Goal: Register for event/course

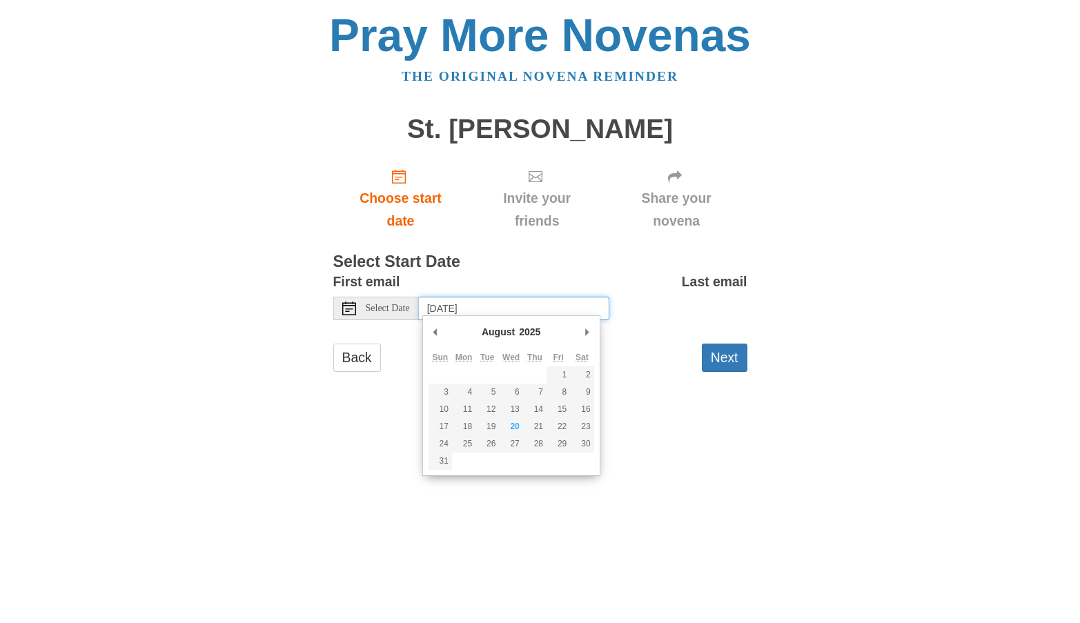
click at [469, 311] on input "Thursday, August 21st, 2025" at bounding box center [514, 308] width 191 height 23
type input "Wednesday, August 20th"
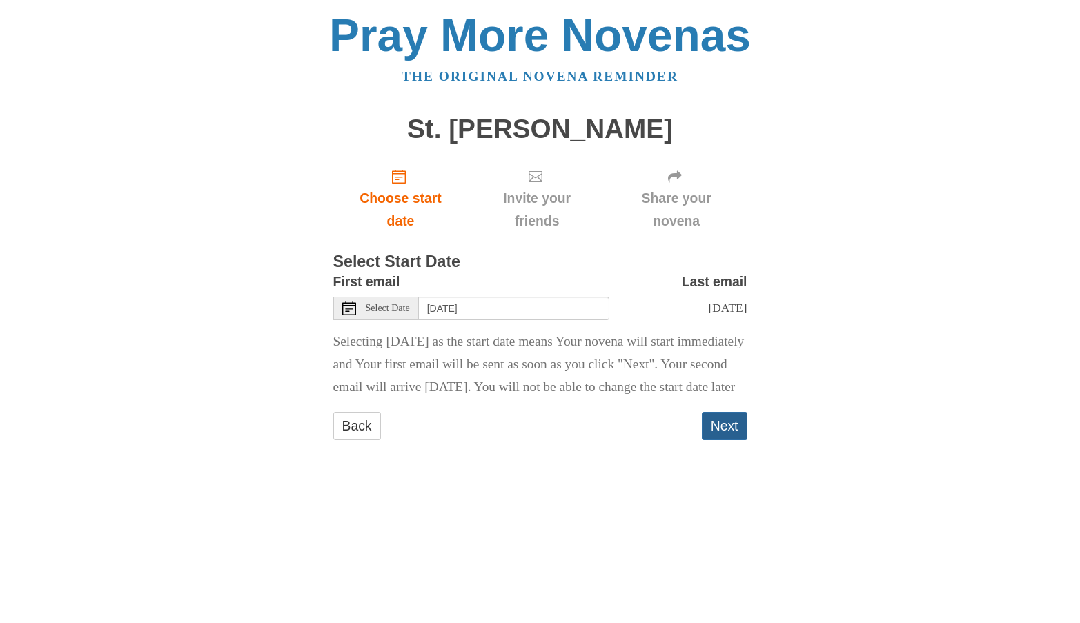
click at [710, 440] on button "Next" at bounding box center [725, 426] width 46 height 28
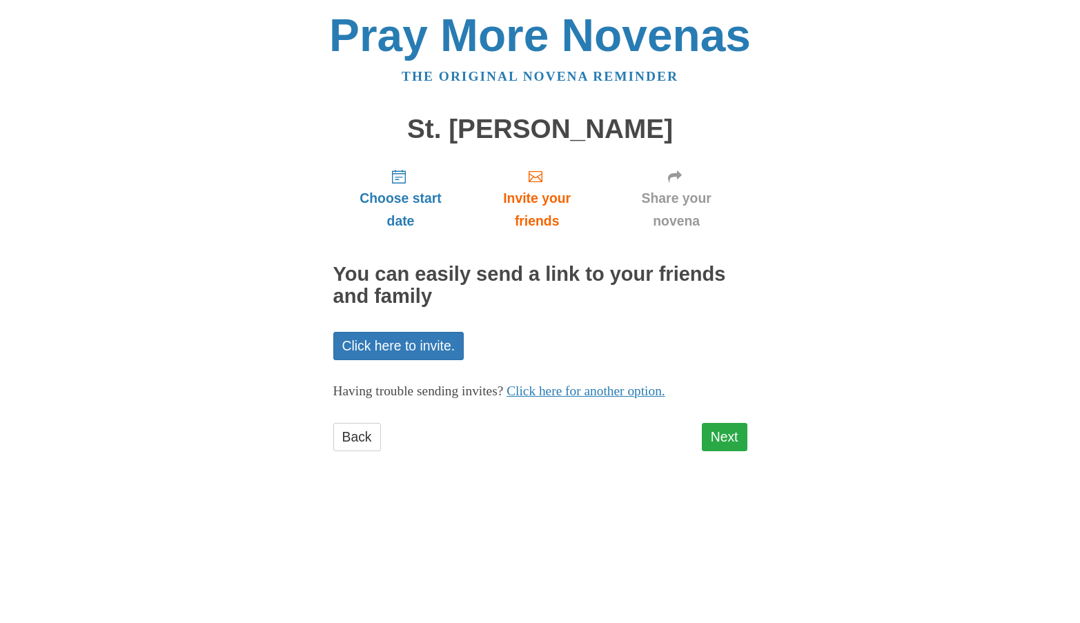
click at [725, 432] on link "Next" at bounding box center [725, 437] width 46 height 28
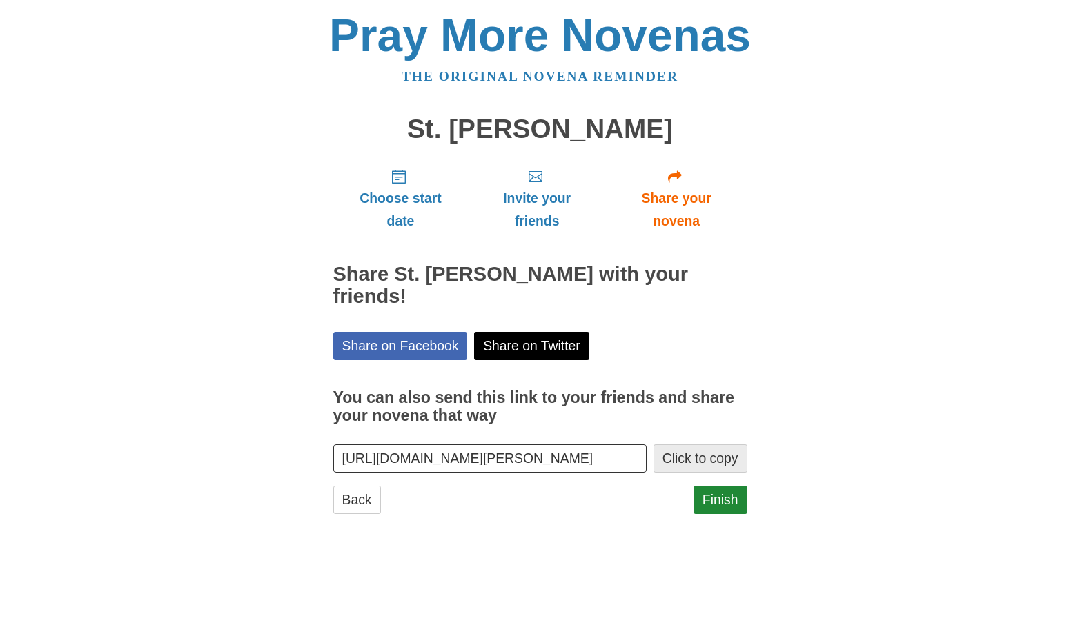
click at [711, 450] on button "Click to copy" at bounding box center [701, 459] width 94 height 28
click at [716, 495] on link "Finish" at bounding box center [721, 500] width 54 height 28
